Goal: Task Accomplishment & Management: Manage account settings

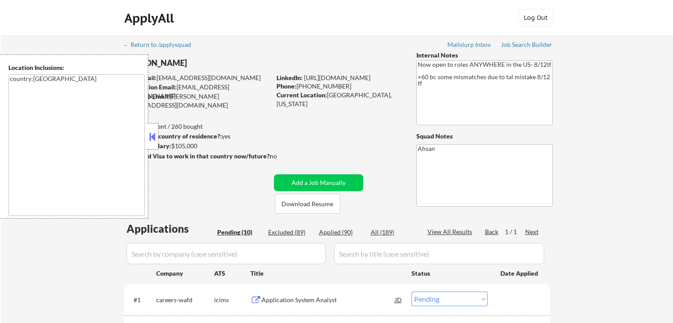
select select ""pending""
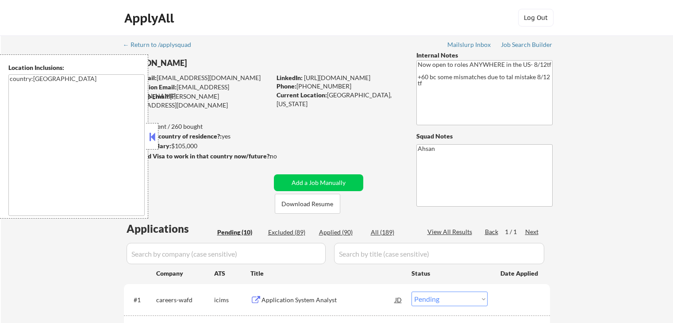
select select ""pending""
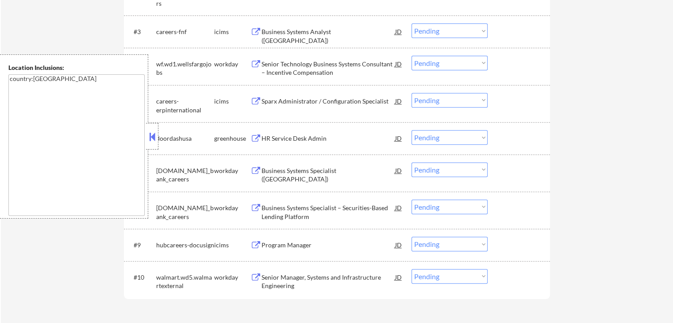
scroll to position [354, 0]
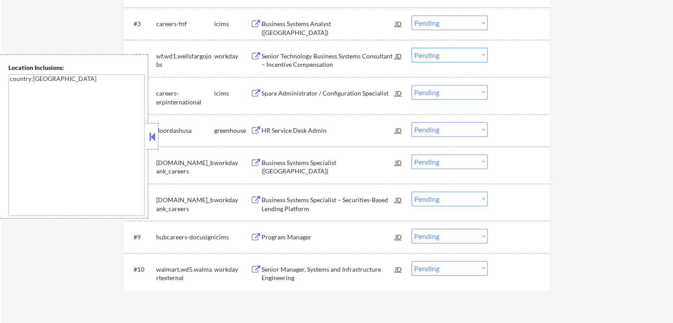
click at [157, 133] on button at bounding box center [152, 136] width 10 height 13
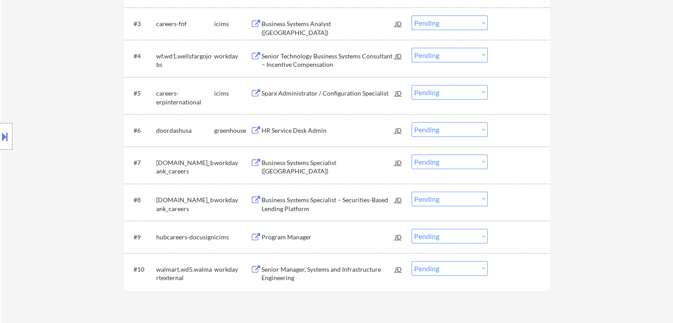
click at [258, 131] on button at bounding box center [255, 130] width 11 height 8
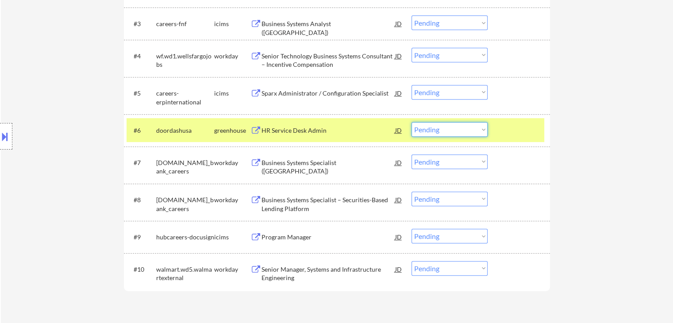
click at [437, 126] on select "Choose an option... Pending Applied Excluded (Questions) Excluded (Expired) Exc…" at bounding box center [449, 129] width 76 height 15
click at [411, 122] on select "Choose an option... Pending Applied Excluded (Questions) Excluded (Expired) Exc…" at bounding box center [449, 129] width 76 height 15
click at [606, 121] on div "← Return to /applysquad Mailslurp Inbox Job Search Builder [PERSON_NAME] User E…" at bounding box center [337, 6] width 672 height 648
select select ""pending""
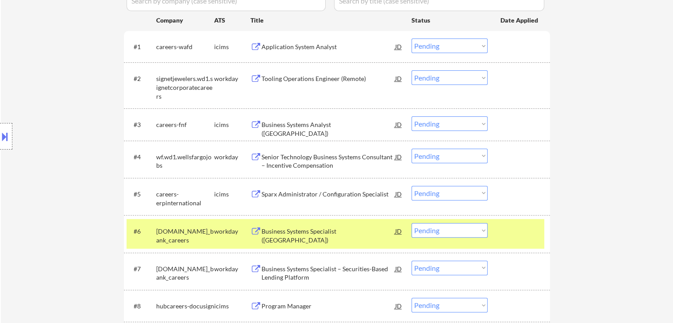
scroll to position [236, 0]
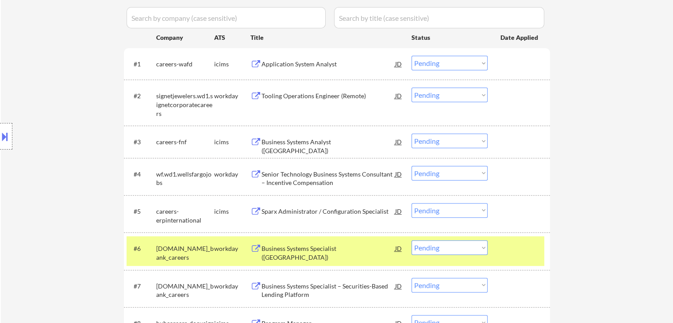
click at [257, 92] on button at bounding box center [255, 96] width 11 height 8
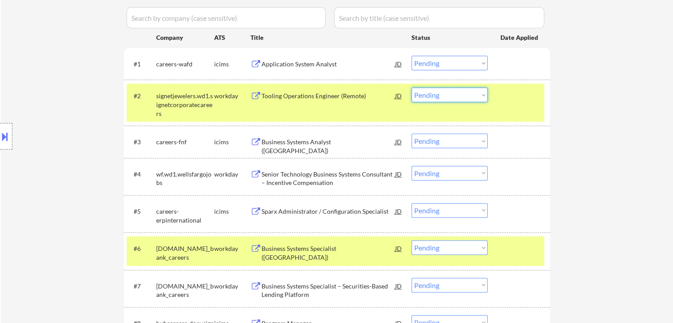
drag, startPoint x: 433, startPoint y: 94, endPoint x: 442, endPoint y: 101, distance: 11.3
click at [434, 94] on select "Choose an option... Pending Applied Excluded (Questions) Excluded (Expired) Exc…" at bounding box center [449, 95] width 76 height 15
click at [411, 88] on select "Choose an option... Pending Applied Excluded (Questions) Excluded (Expired) Exc…" at bounding box center [449, 95] width 76 height 15
click at [268, 176] on div "Senior Technology Business Systems Consultant – Incentive Compensation" at bounding box center [328, 178] width 134 height 17
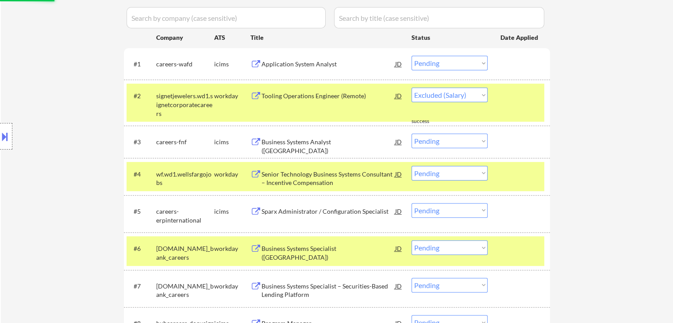
select select ""pending""
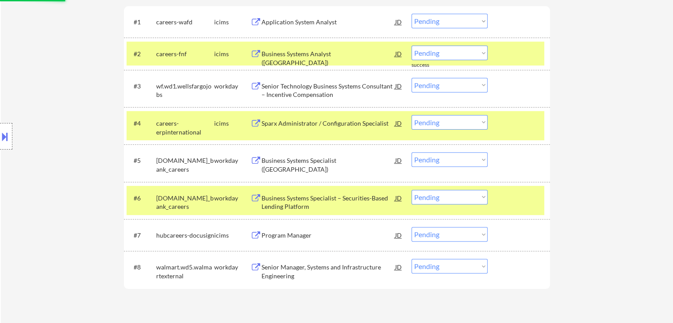
scroll to position [295, 0]
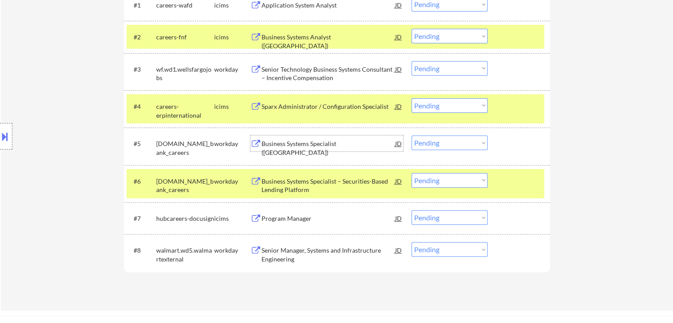
click at [264, 144] on div "Business Systems Specialist ([GEOGRAPHIC_DATA])" at bounding box center [328, 147] width 134 height 17
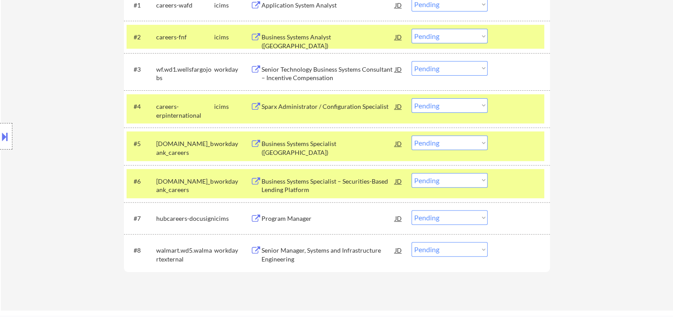
click at [271, 183] on div "Business Systems Specialist – Securities-Based Lending Platform" at bounding box center [328, 185] width 134 height 17
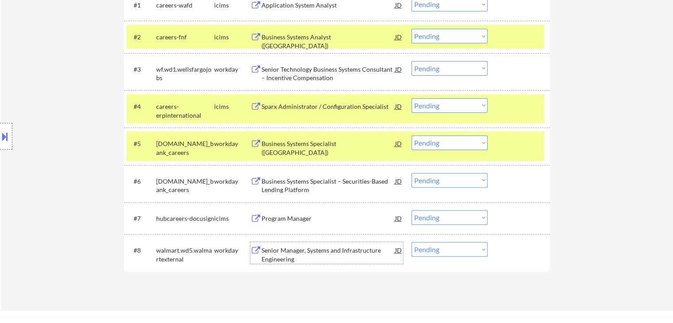
click at [268, 253] on div "Senior Manager, Systems and Infrastructure Engineering" at bounding box center [328, 254] width 134 height 17
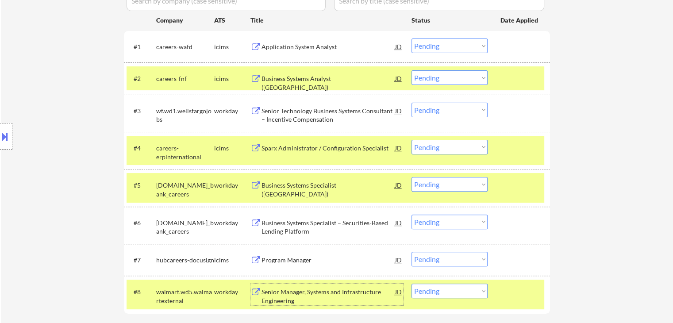
scroll to position [236, 0]
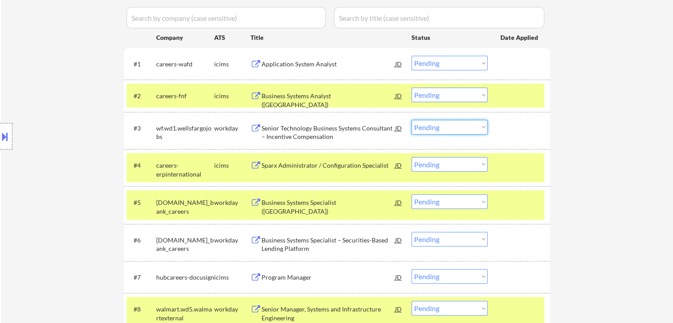
drag, startPoint x: 425, startPoint y: 126, endPoint x: 435, endPoint y: 131, distance: 10.9
click at [426, 126] on select "Choose an option... Pending Applied Excluded (Questions) Excluded (Expired) Exc…" at bounding box center [449, 127] width 76 height 15
click at [411, 120] on select "Choose an option... Pending Applied Excluded (Questions) Excluded (Expired) Exc…" at bounding box center [449, 127] width 76 height 15
select select ""pending""
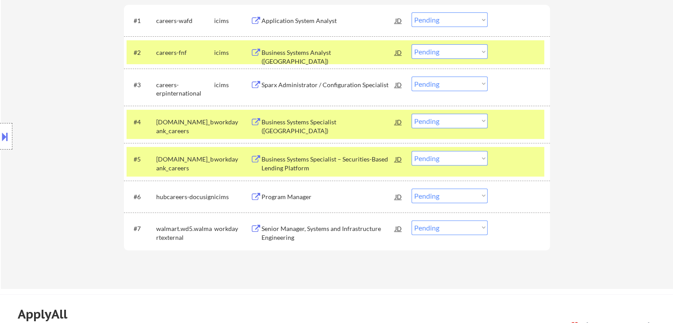
scroll to position [295, 0]
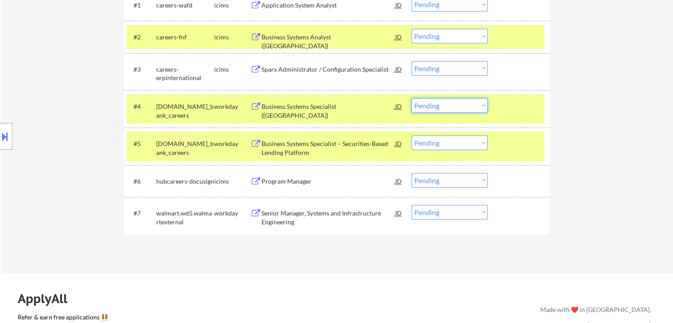
click at [467, 102] on select "Choose an option... Pending Applied Excluded (Questions) Excluded (Expired) Exc…" at bounding box center [449, 105] width 76 height 15
click at [411, 98] on select "Choose an option... Pending Applied Excluded (Questions) Excluded (Expired) Exc…" at bounding box center [449, 105] width 76 height 15
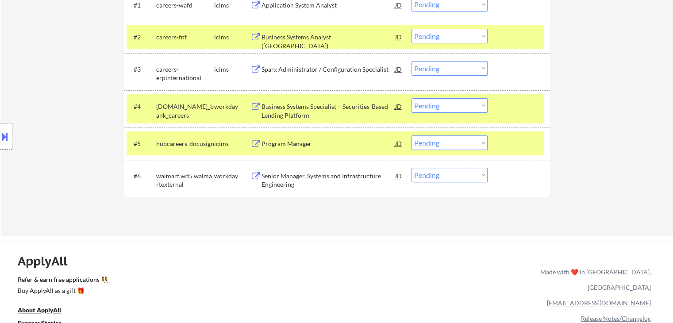
click at [426, 105] on select "Choose an option... Pending Applied Excluded (Questions) Excluded (Expired) Exc…" at bounding box center [449, 105] width 76 height 15
click at [411, 98] on select "Choose an option... Pending Applied Excluded (Questions) Excluded (Expired) Exc…" at bounding box center [449, 105] width 76 height 15
select select ""pending""
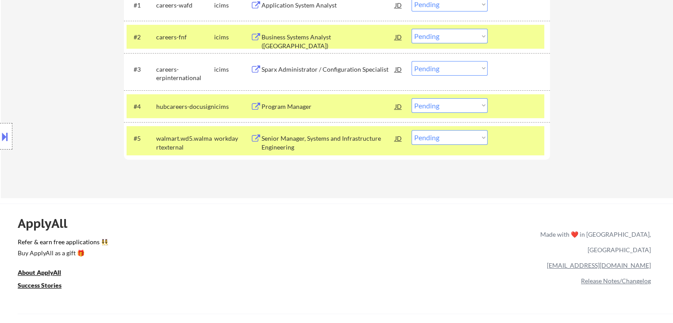
click at [2, 129] on button at bounding box center [5, 136] width 10 height 15
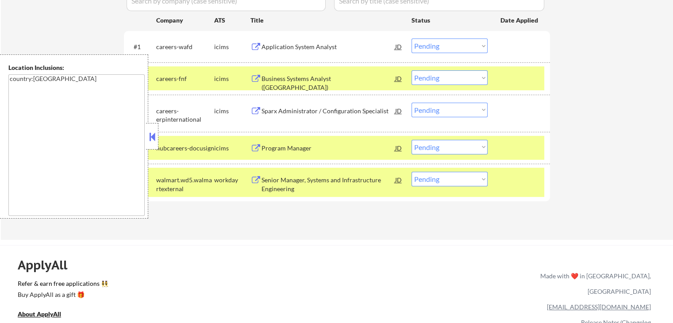
scroll to position [236, 0]
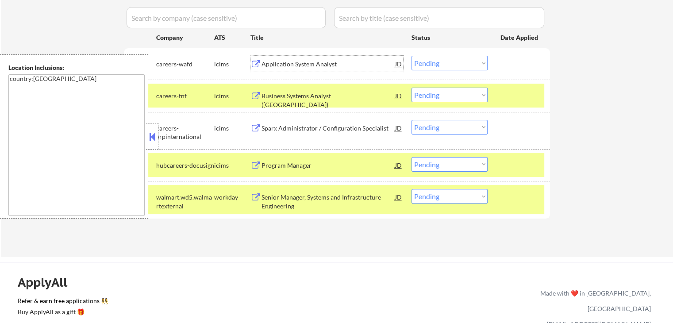
click at [282, 65] on div "Application System Analyst" at bounding box center [328, 64] width 134 height 9
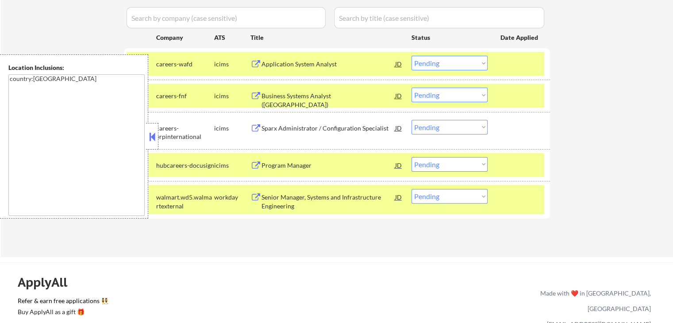
click at [287, 94] on div "Business Systems Analyst ([GEOGRAPHIC_DATA])" at bounding box center [328, 100] width 134 height 17
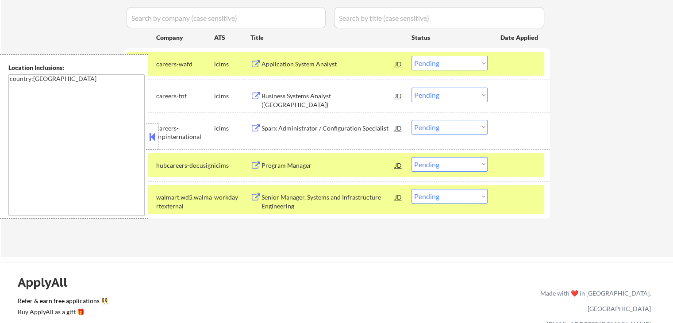
click at [286, 126] on div "Sparx Administrator / Configuration Specialist" at bounding box center [328, 128] width 134 height 9
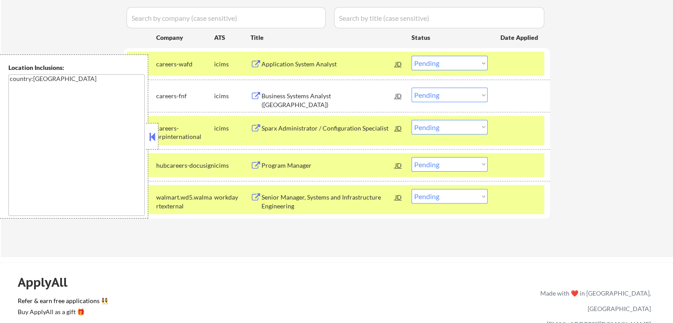
click at [287, 163] on div "Program Manager" at bounding box center [328, 165] width 134 height 9
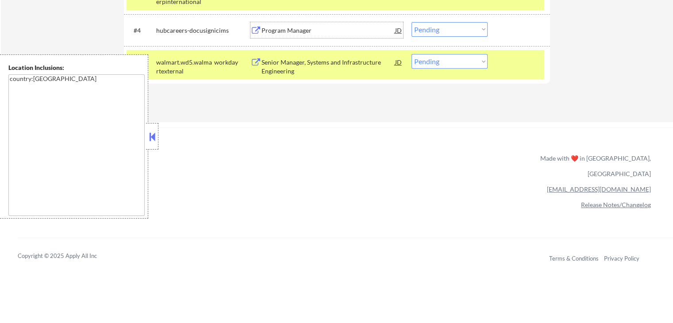
scroll to position [354, 0]
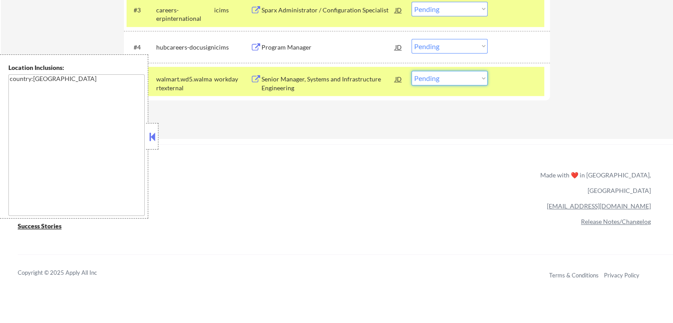
click at [453, 75] on select "Choose an option... Pending Applied Excluded (Questions) Excluded (Expired) Exc…" at bounding box center [449, 78] width 76 height 15
select select ""applied""
click at [411, 71] on select "Choose an option... Pending Applied Excluded (Questions) Excluded (Expired) Exc…" at bounding box center [449, 78] width 76 height 15
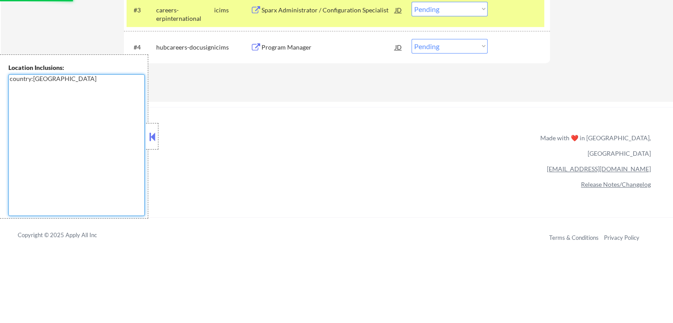
drag, startPoint x: 58, startPoint y: 84, endPoint x: 10, endPoint y: 83, distance: 48.2
click at [10, 83] on textarea "country:[GEOGRAPHIC_DATA]" at bounding box center [76, 145] width 136 height 142
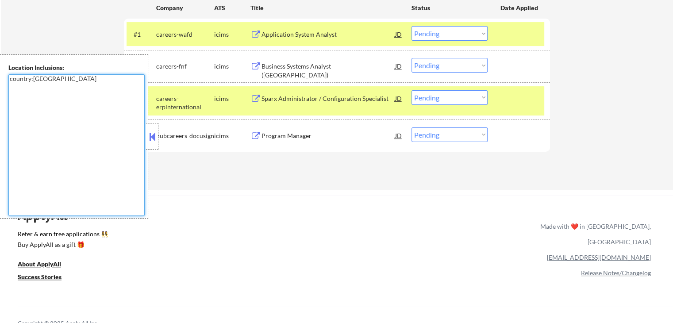
scroll to position [236, 0]
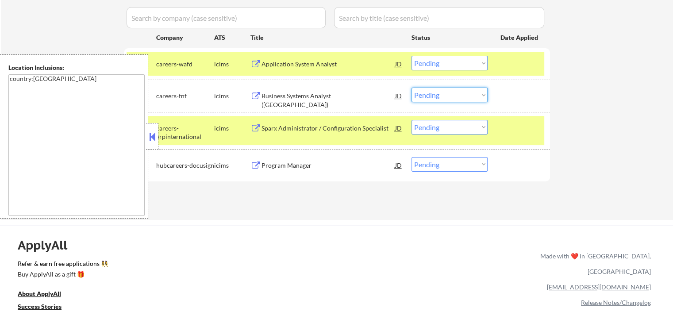
click at [441, 89] on select "Choose an option... Pending Applied Excluded (Questions) Excluded (Expired) Exc…" at bounding box center [449, 95] width 76 height 15
select select ""excluded__expired_""
click at [411, 88] on select "Choose an option... Pending Applied Excluded (Questions) Excluded (Expired) Exc…" at bounding box center [449, 95] width 76 height 15
drag, startPoint x: 439, startPoint y: 127, endPoint x: 439, endPoint y: 133, distance: 6.2
click at [439, 127] on select "Choose an option... Pending Applied Excluded (Questions) Excluded (Expired) Exc…" at bounding box center [449, 127] width 76 height 15
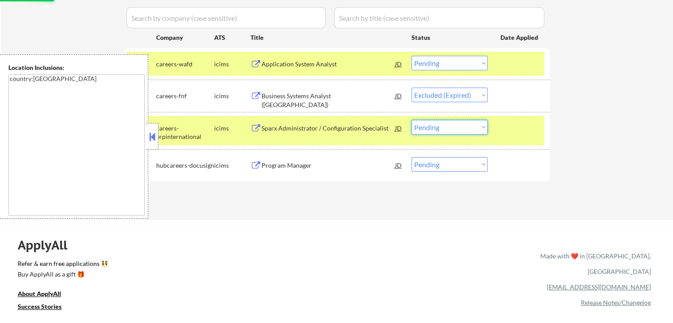
select select ""excluded__expired_""
click at [411, 120] on select "Choose an option... Pending Applied Excluded (Questions) Excluded (Expired) Exc…" at bounding box center [449, 127] width 76 height 15
click at [448, 154] on div "#4 hubcareers-docusign icims Program Manager JD Choose an option... Pending App…" at bounding box center [334, 165] width 417 height 24
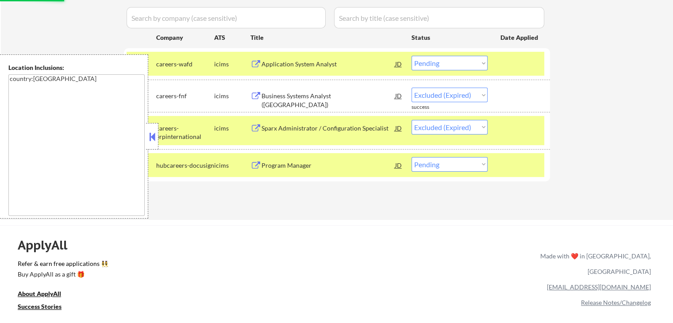
click at [450, 165] on select "Choose an option... Pending Applied Excluded (Questions) Excluded (Expired) Exc…" at bounding box center [449, 164] width 76 height 15
select select ""excluded__expired_""
click at [411, 157] on select "Choose an option... Pending Applied Excluded (Questions) Excluded (Expired) Exc…" at bounding box center [449, 164] width 76 height 15
click at [539, 184] on div "Applications Pending (4) Excluded (93) Applied (92) All (189) View All Results …" at bounding box center [337, 94] width 426 height 218
select select ""pending""
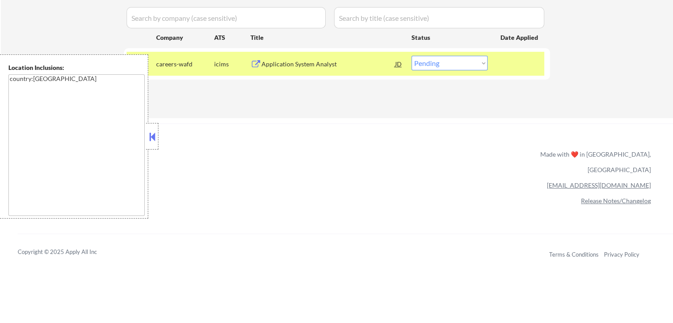
drag, startPoint x: 433, startPoint y: 63, endPoint x: 437, endPoint y: 69, distance: 6.4
click at [434, 63] on select "Choose an option... Pending Applied Excluded (Questions) Excluded (Expired) Exc…" at bounding box center [449, 63] width 76 height 15
select select ""applied""
click at [411, 56] on select "Choose an option... Pending Applied Excluded (Questions) Excluded (Expired) Exc…" at bounding box center [449, 63] width 76 height 15
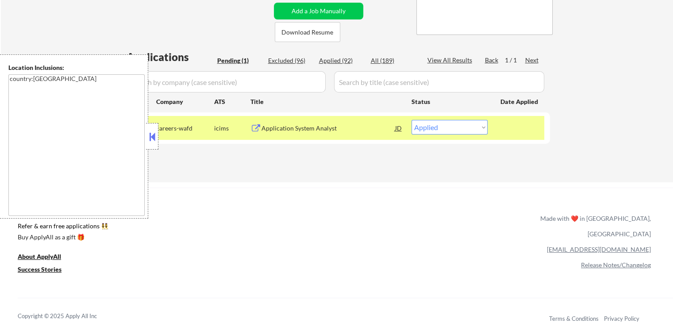
scroll to position [118, 0]
